Goal: Navigation & Orientation: Find specific page/section

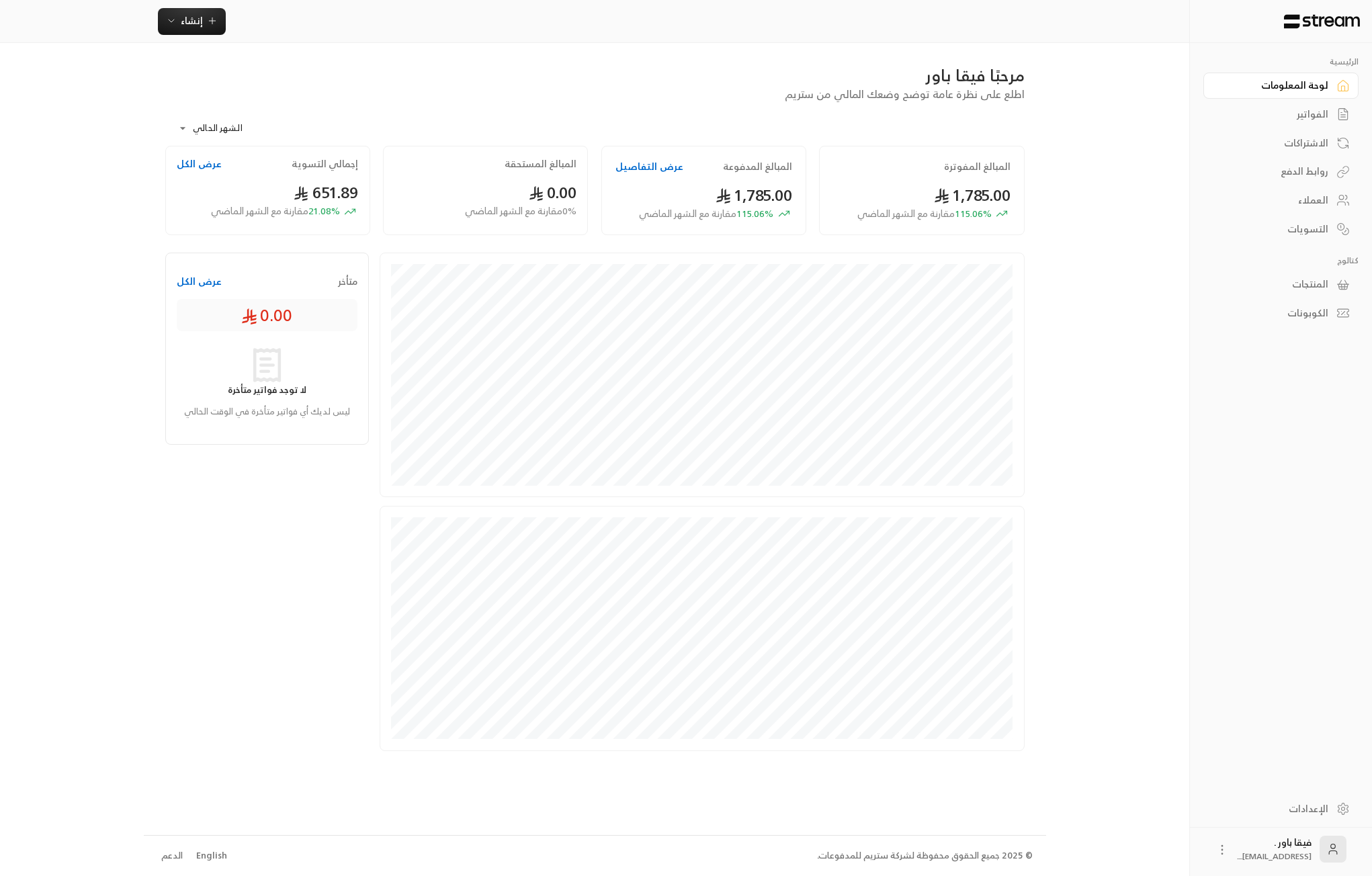
click at [1288, 208] on link "العملاء" at bounding box center [1281, 201] width 155 height 27
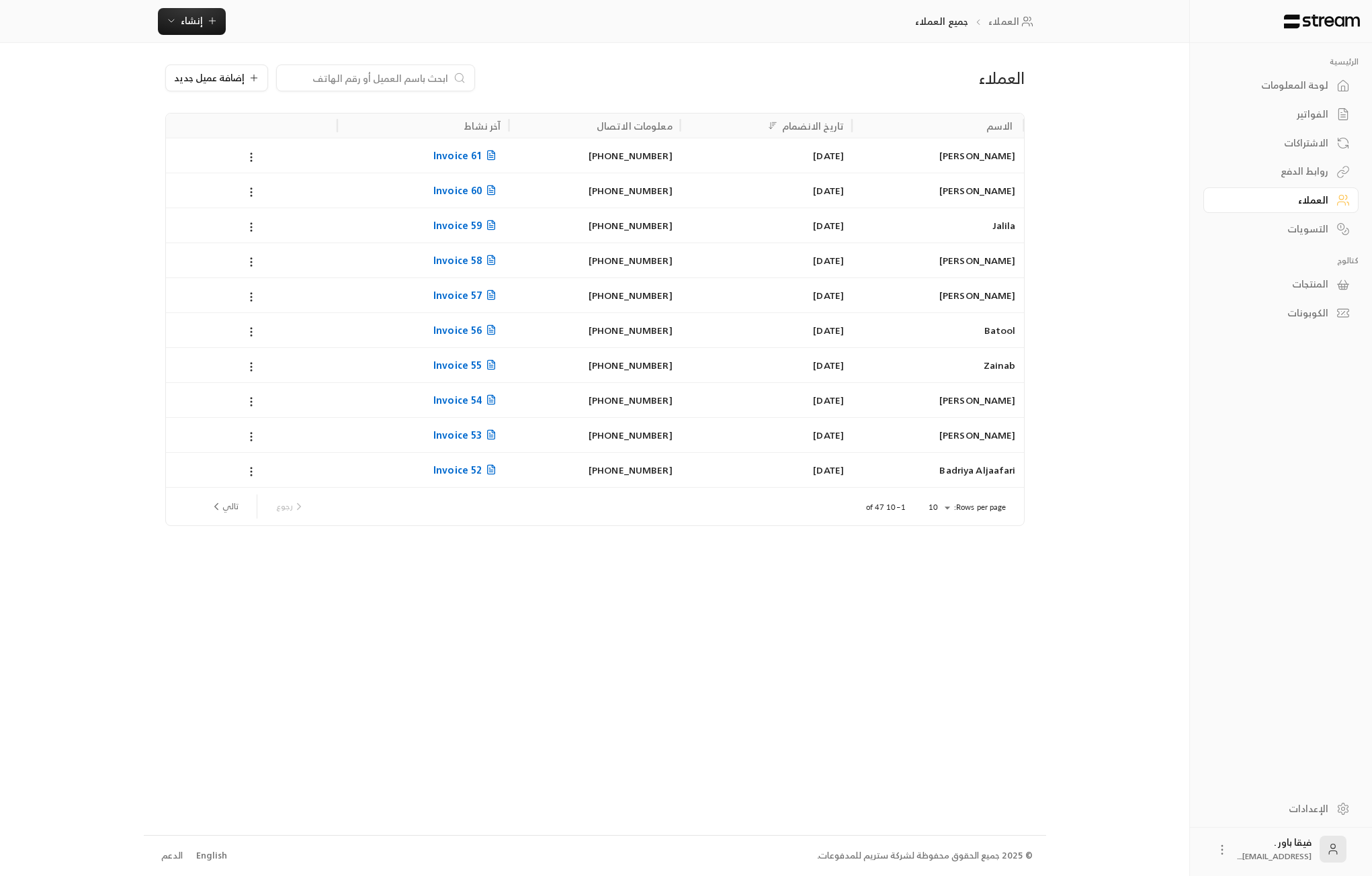
click at [1307, 81] on div "لوحة المعلومات" at bounding box center [1274, 85] width 108 height 13
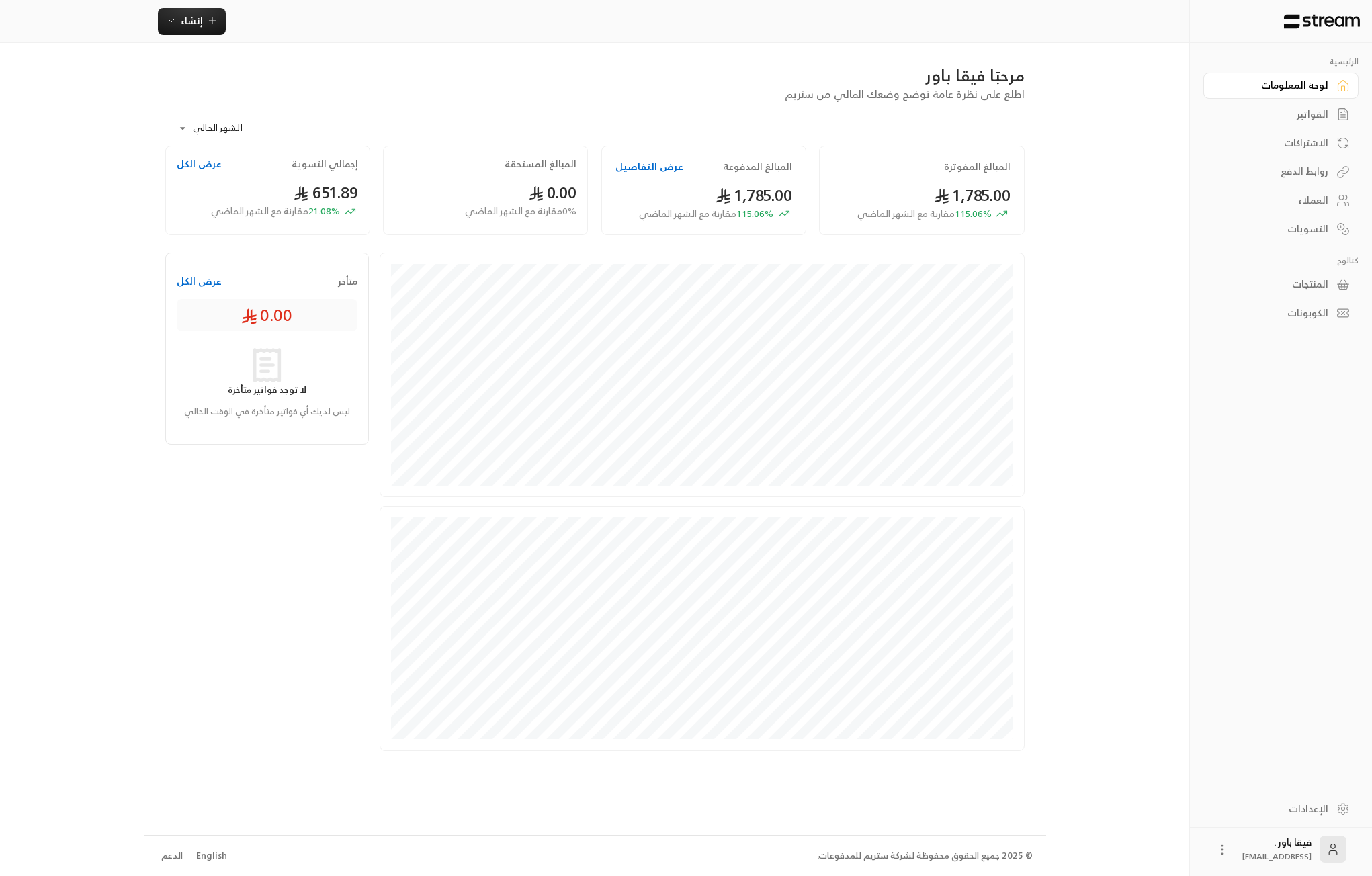
click at [1313, 199] on div "العملاء" at bounding box center [1274, 200] width 108 height 13
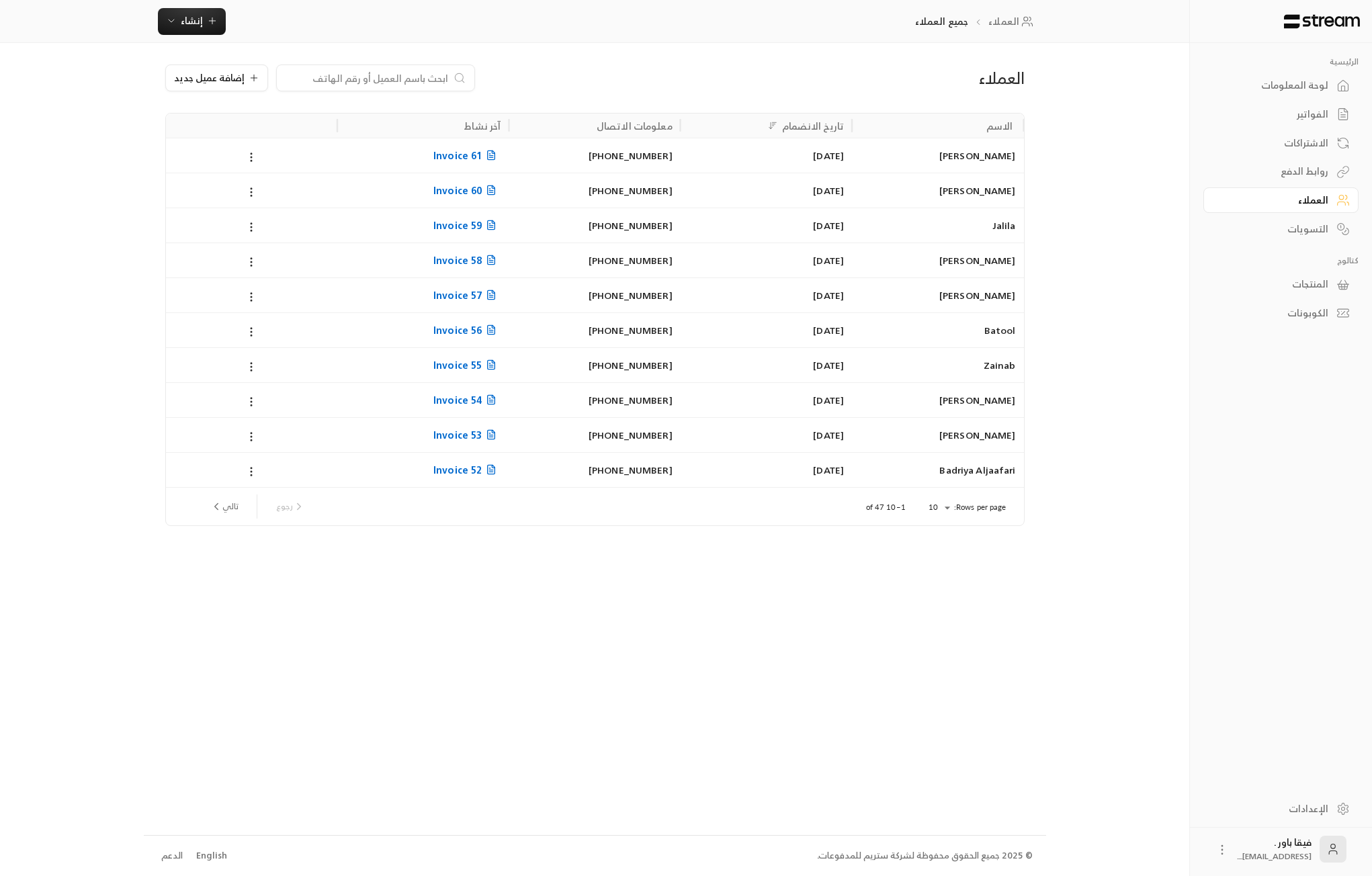
click at [1306, 89] on div "لوحة المعلومات" at bounding box center [1274, 85] width 108 height 13
